Goal: Find specific page/section: Find specific page/section

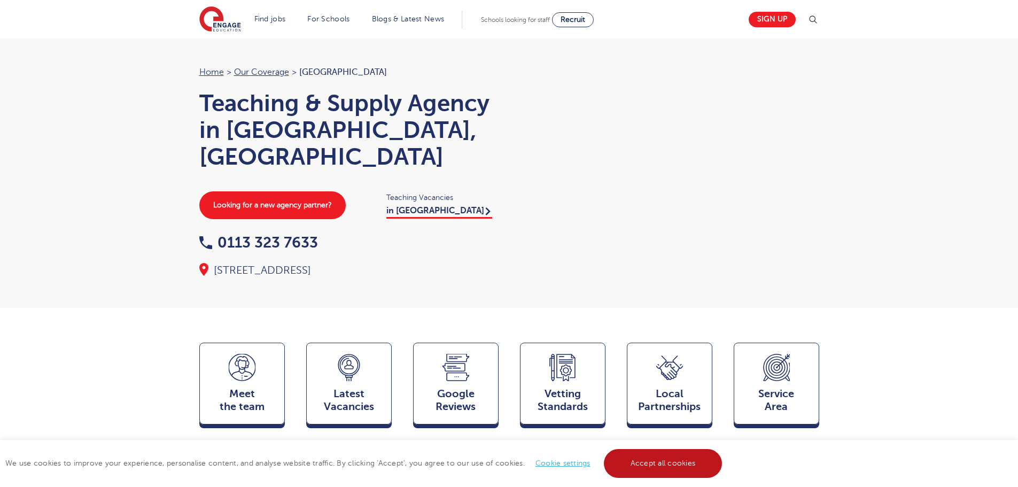
click at [676, 463] on link "Accept all cookies" at bounding box center [663, 463] width 119 height 29
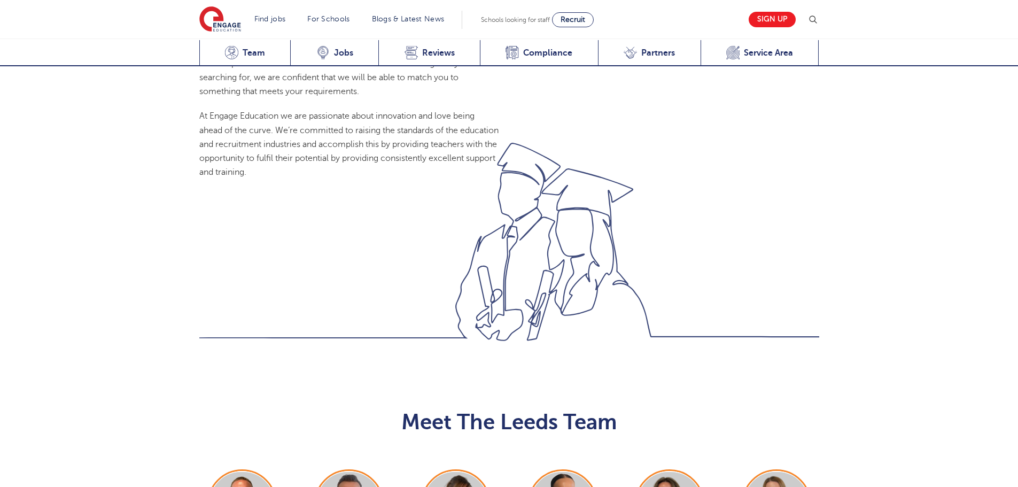
scroll to position [1069, 0]
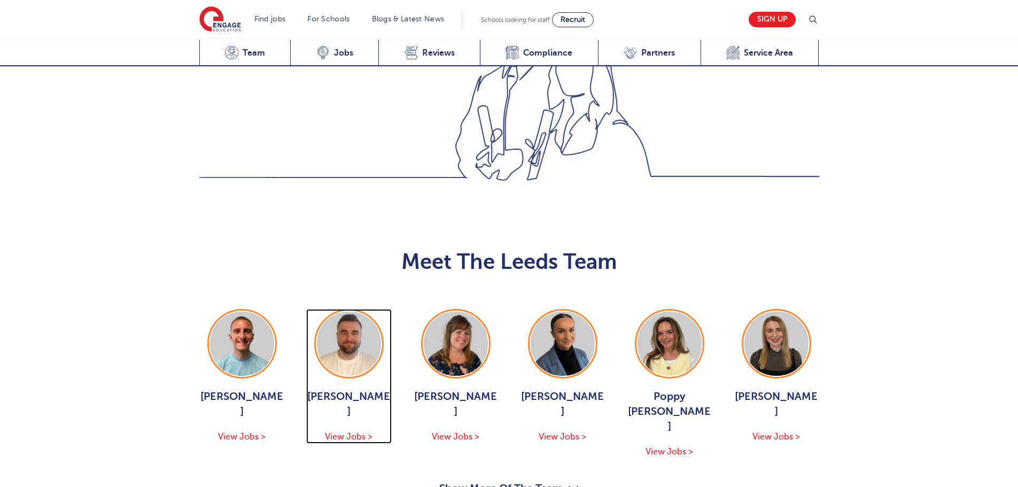
click at [345, 432] on span "View Jobs >" at bounding box center [349, 437] width 48 height 10
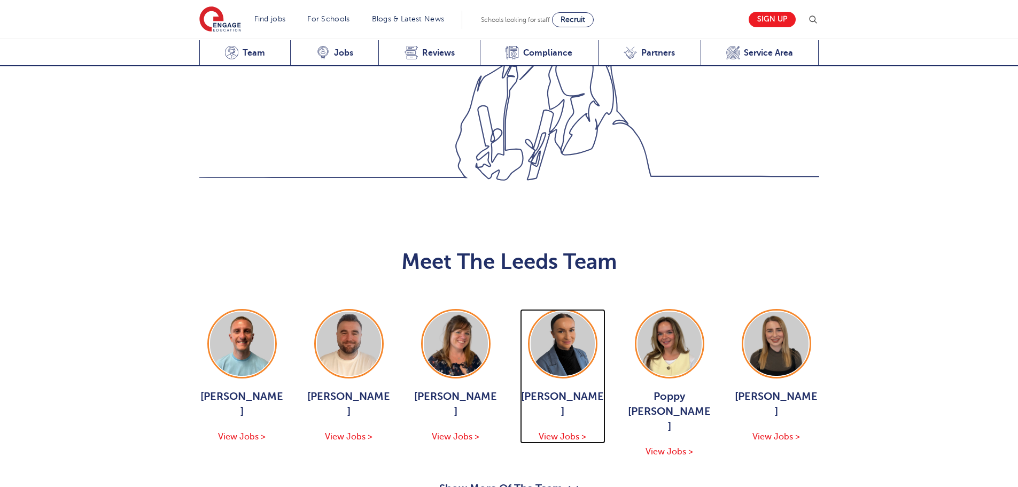
click at [558, 389] on div "Holly Johnson View Jobs >" at bounding box center [563, 416] width 86 height 55
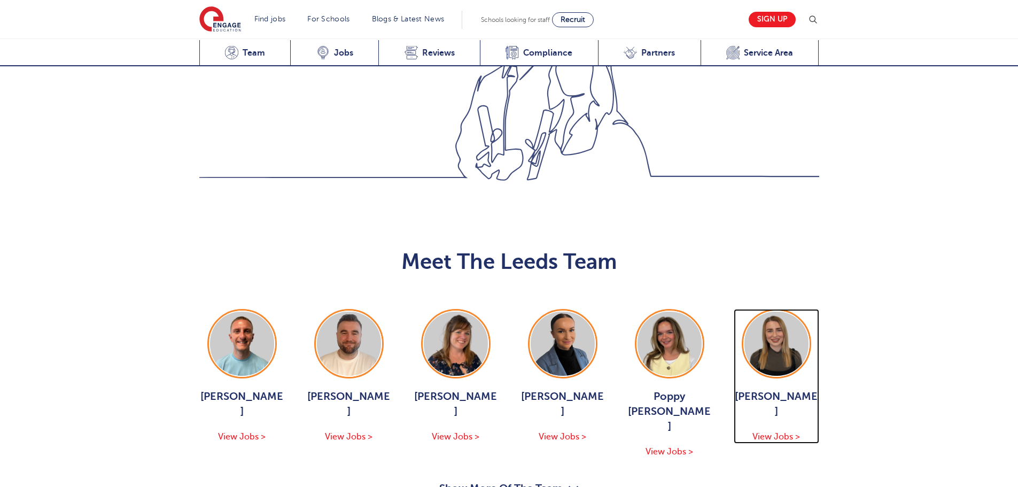
click at [789, 432] on span "View Jobs >" at bounding box center [777, 437] width 48 height 10
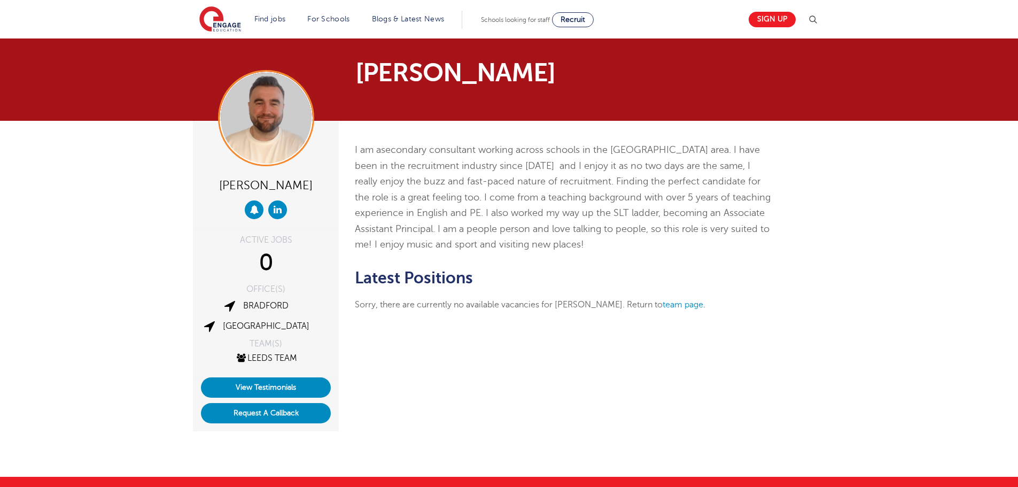
click at [483, 156] on p "I am a secondary consultant working across schools in the [GEOGRAPHIC_DATA] are…" at bounding box center [563, 197] width 416 height 111
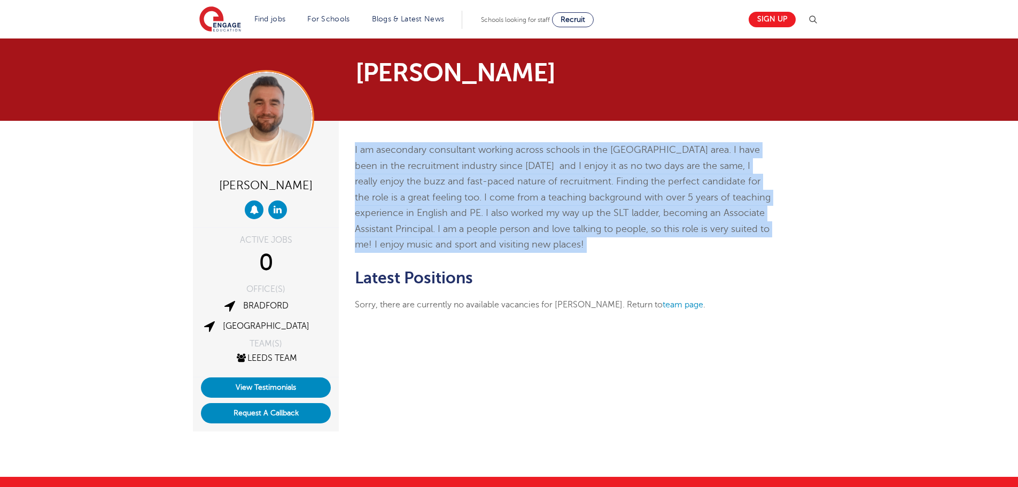
click at [483, 156] on p "I am a secondary consultant working across schools in the West Yorkshire area. …" at bounding box center [563, 197] width 416 height 111
click at [484, 170] on span "secondary consultant working across schools in the West Yorkshire area. I have …" at bounding box center [563, 196] width 416 height 105
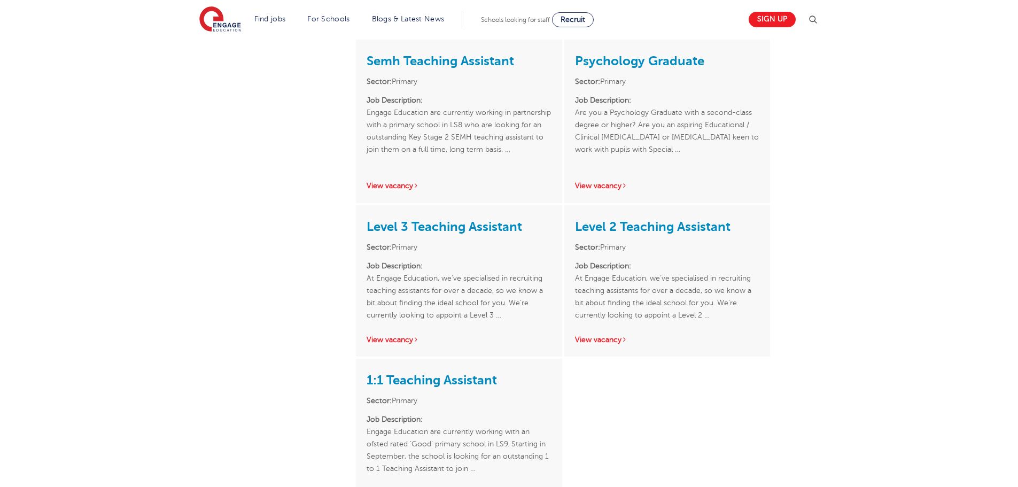
scroll to position [53, 0]
